Goal: Find specific page/section

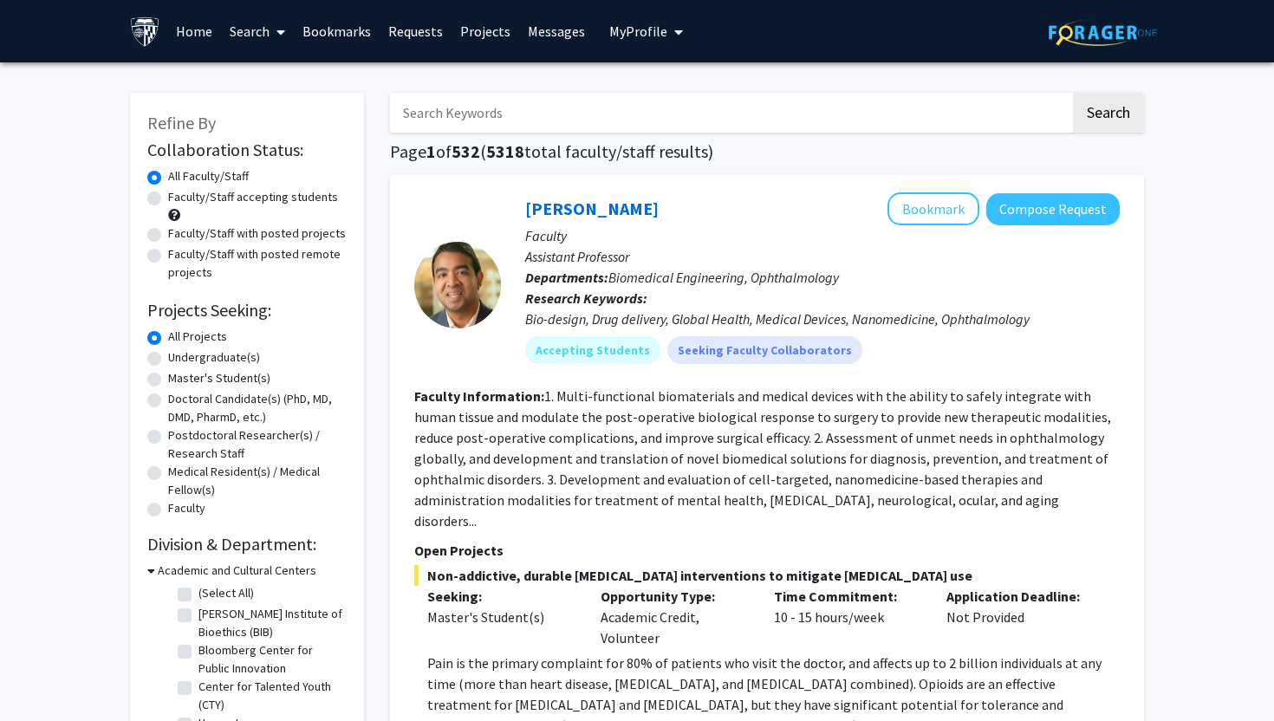
click at [641, 104] on input "Search Keywords" at bounding box center [730, 113] width 681 height 40
type input "[PERSON_NAME]"
click at [1073, 93] on button "Search" at bounding box center [1108, 113] width 71 height 40
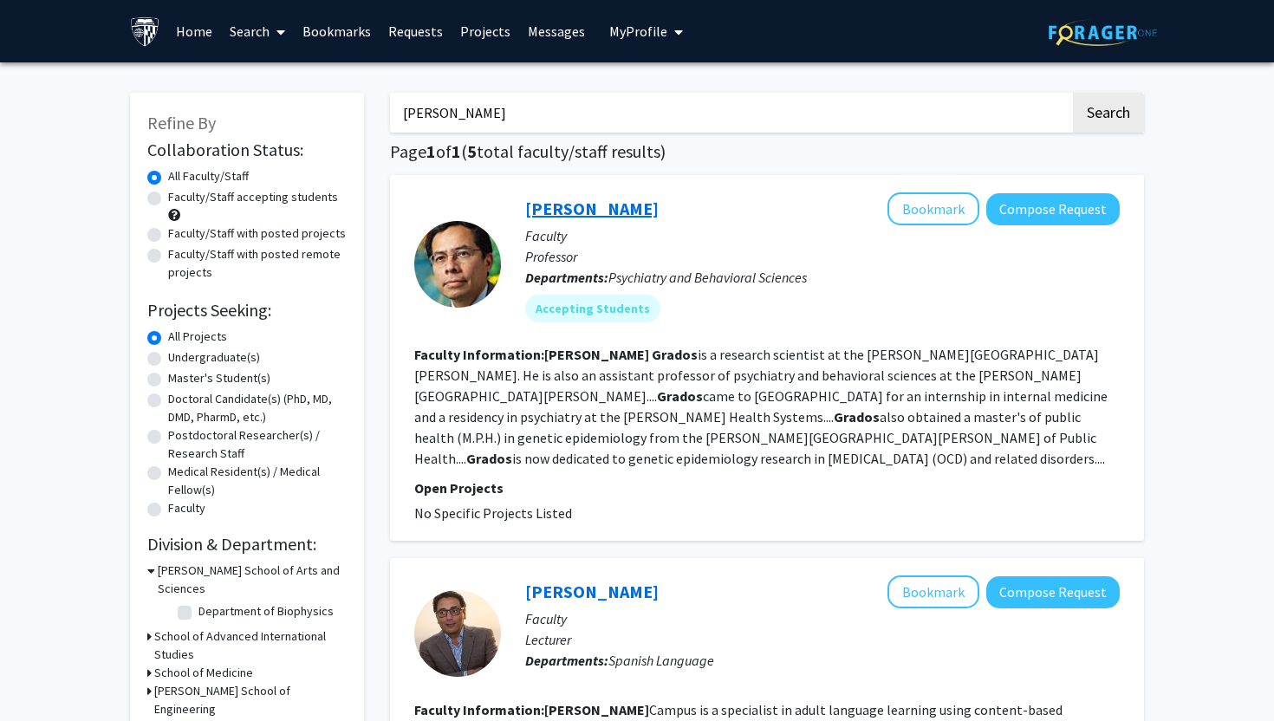
click at [586, 199] on link "[PERSON_NAME]" at bounding box center [592, 209] width 134 height 22
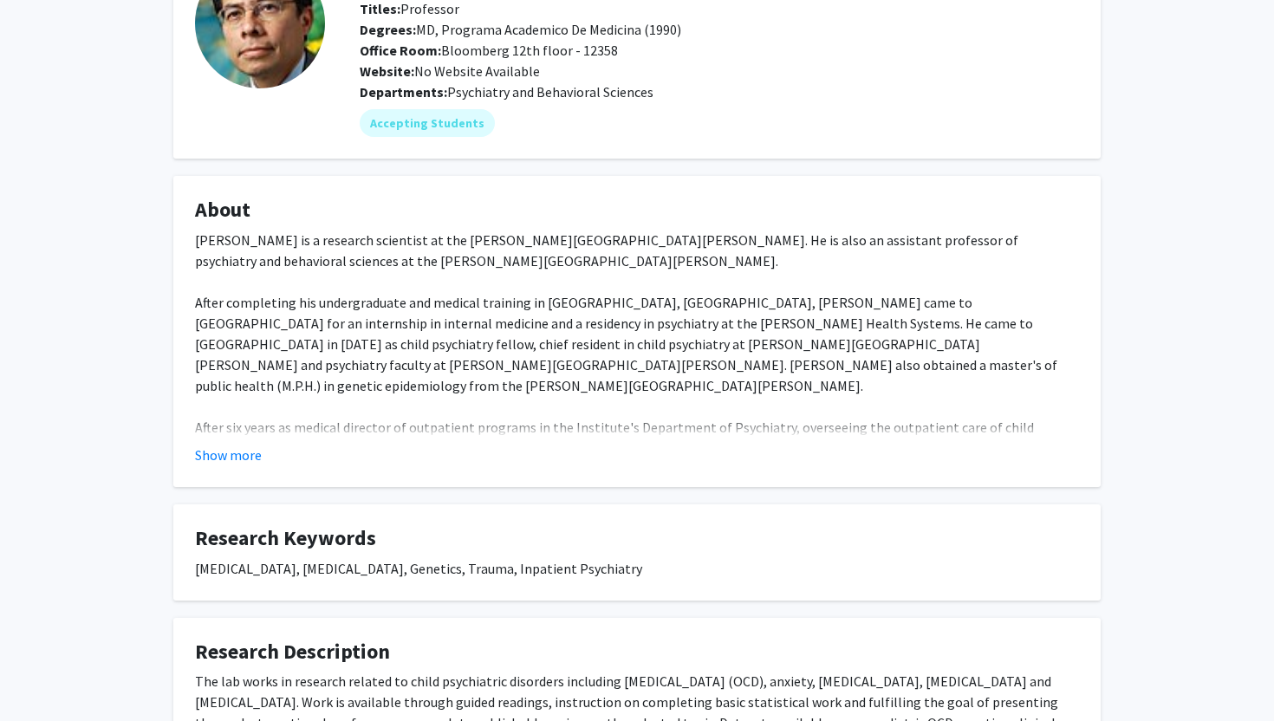
scroll to position [302, 0]
